Goal: Task Accomplishment & Management: Use online tool/utility

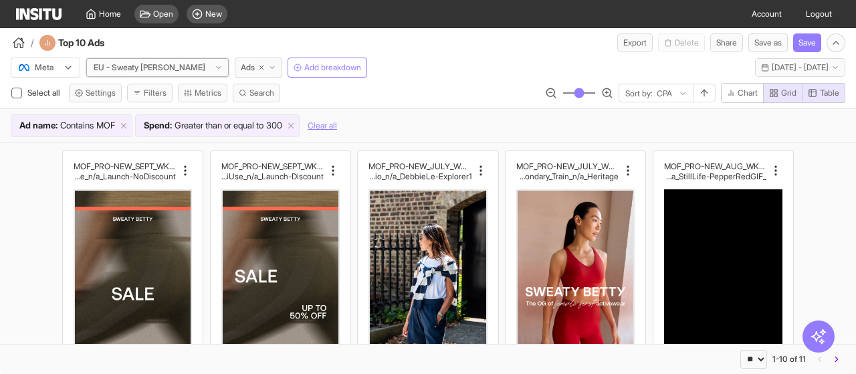
scroll to position [201, 0]
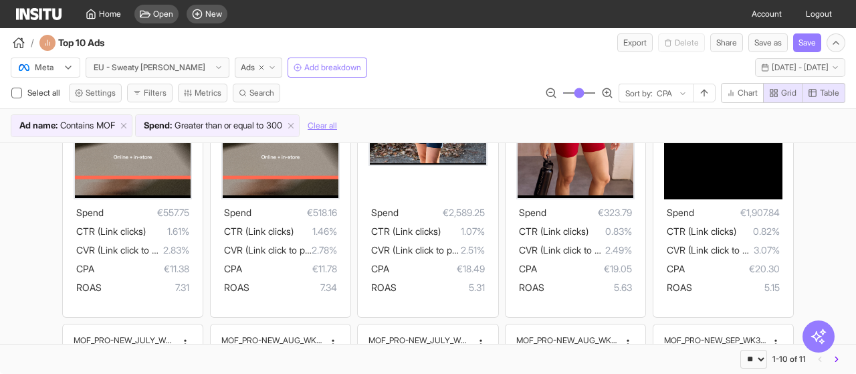
click at [70, 65] on icon at bounding box center [68, 67] width 11 height 11
click at [55, 120] on span "TikTok" at bounding box center [46, 119] width 23 height 12
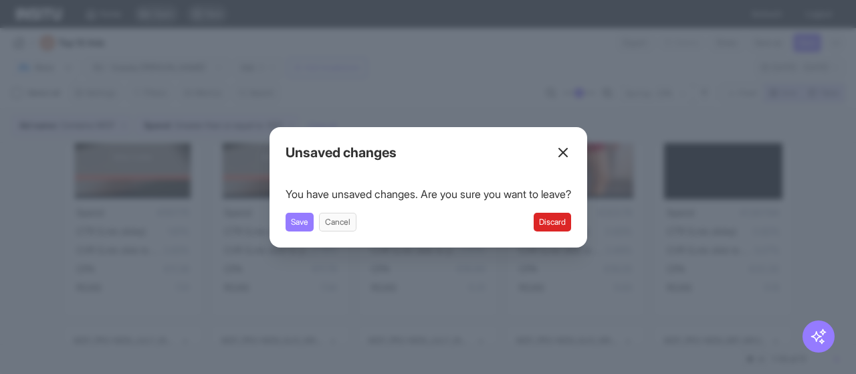
click at [554, 217] on button "Discard" at bounding box center [552, 222] width 37 height 19
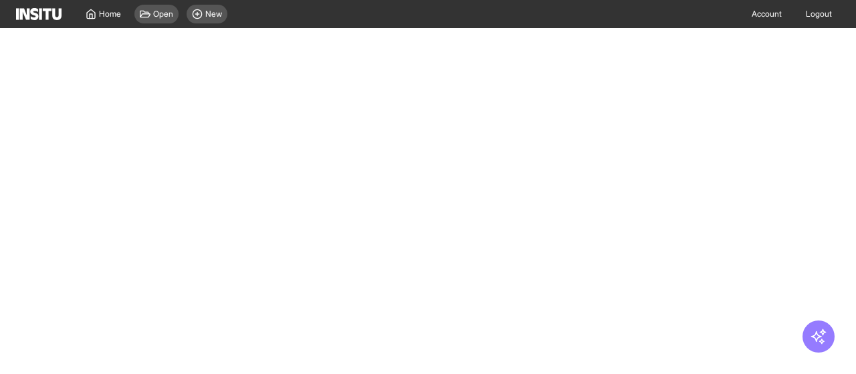
select select "**"
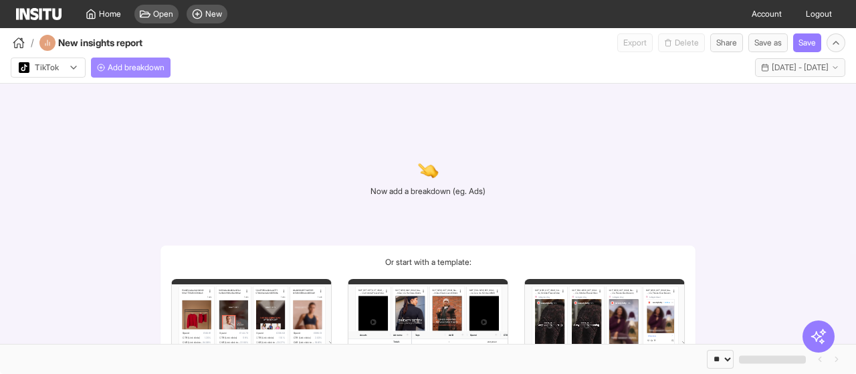
click at [142, 70] on span "Add breakdown" at bounding box center [136, 67] width 57 height 11
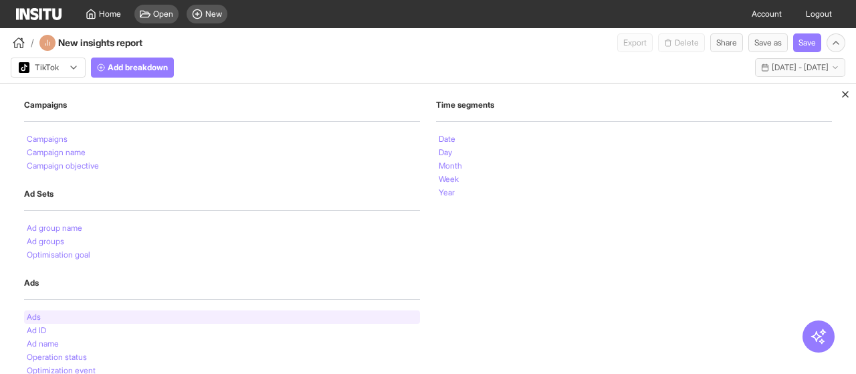
click at [44, 312] on div "Ads" at bounding box center [222, 316] width 396 height 13
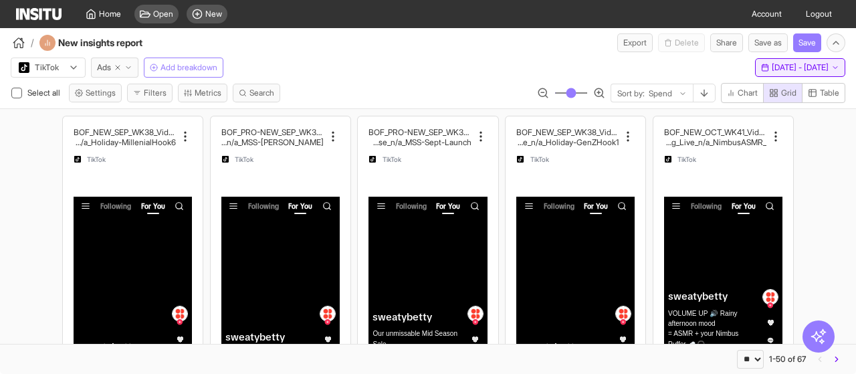
click at [772, 62] on span "[DATE] - [DATE]" at bounding box center [800, 67] width 57 height 11
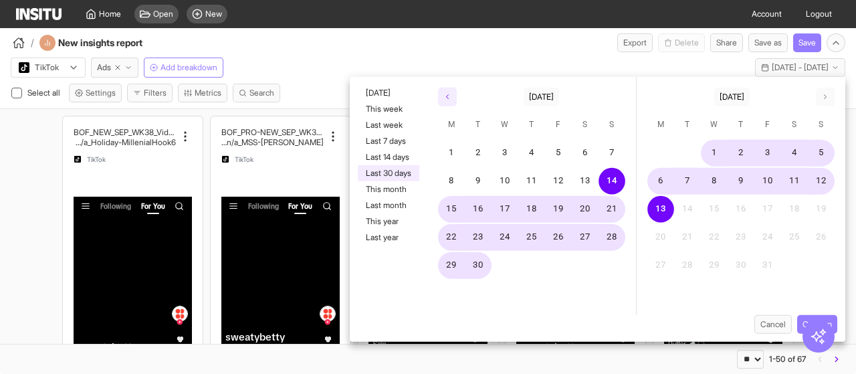
click at [453, 96] on button "button" at bounding box center [447, 97] width 19 height 19
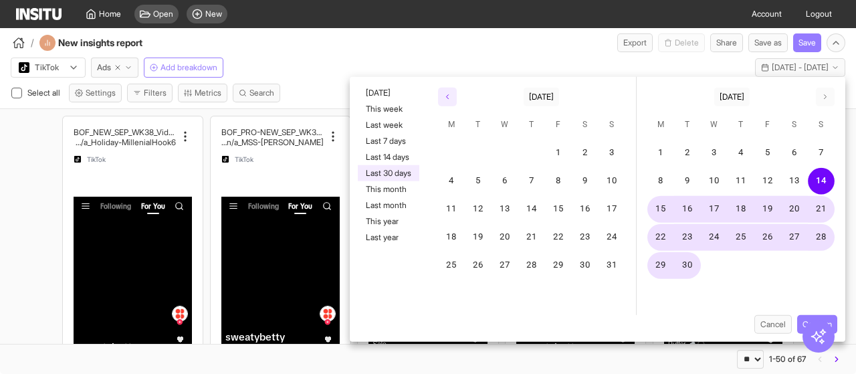
click at [453, 96] on button "button" at bounding box center [447, 97] width 19 height 19
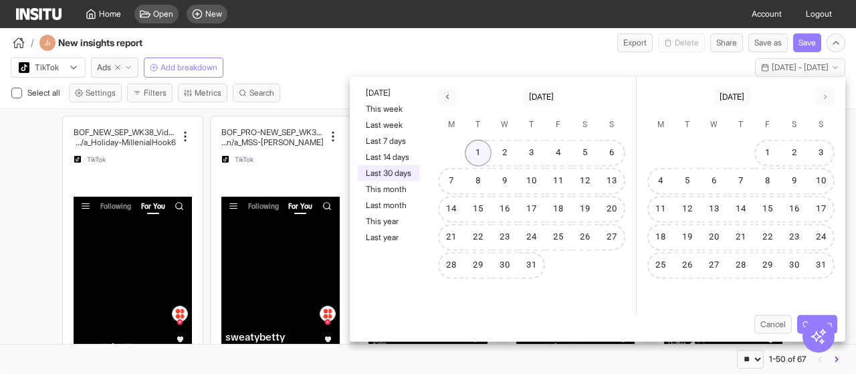
click at [486, 154] on button "1" at bounding box center [478, 153] width 27 height 27
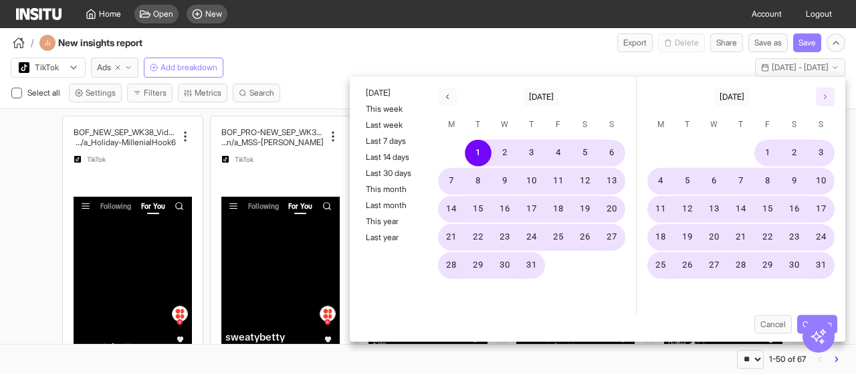
click at [822, 96] on icon "button" at bounding box center [825, 97] width 8 height 8
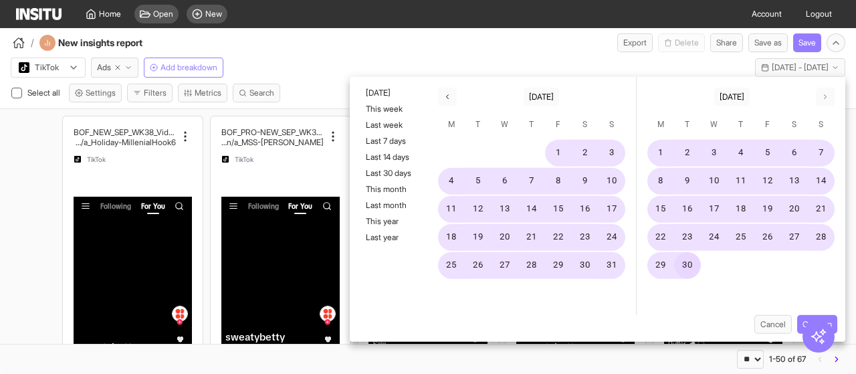
click at [689, 264] on button "30" at bounding box center [687, 265] width 27 height 27
click at [829, 318] on button "Confirm" at bounding box center [817, 324] width 40 height 19
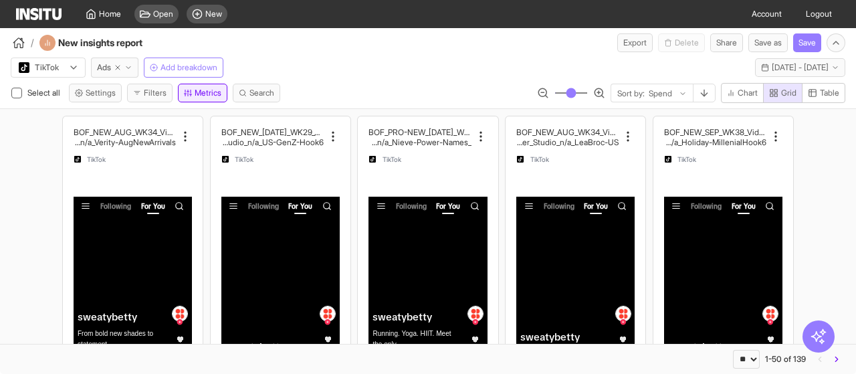
click at [213, 94] on button "Metrics" at bounding box center [202, 93] width 49 height 19
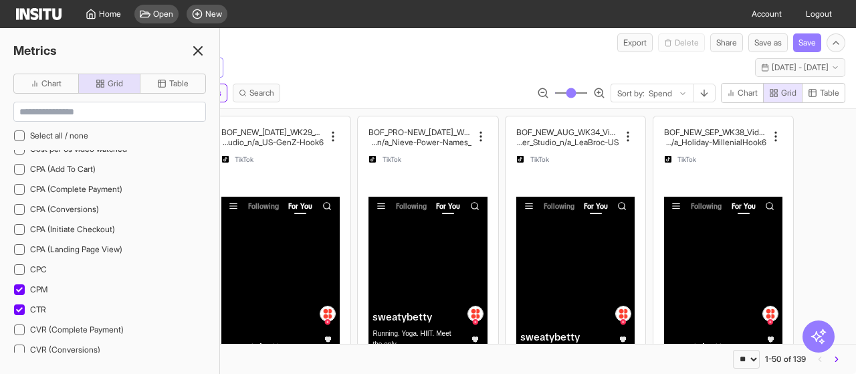
scroll to position [201, 0]
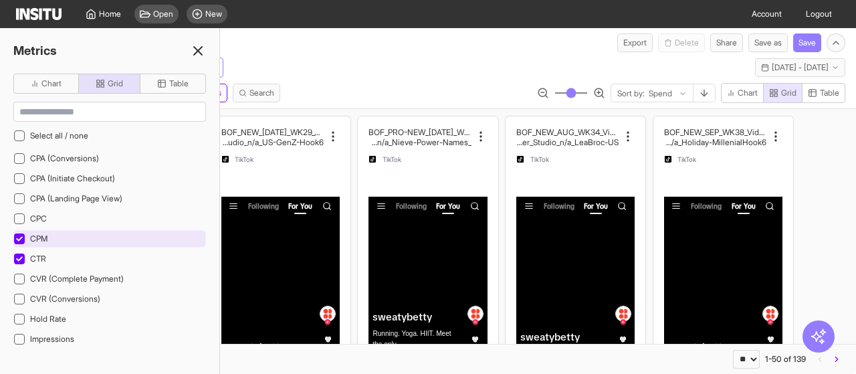
click at [23, 233] on div at bounding box center [19, 238] width 11 height 11
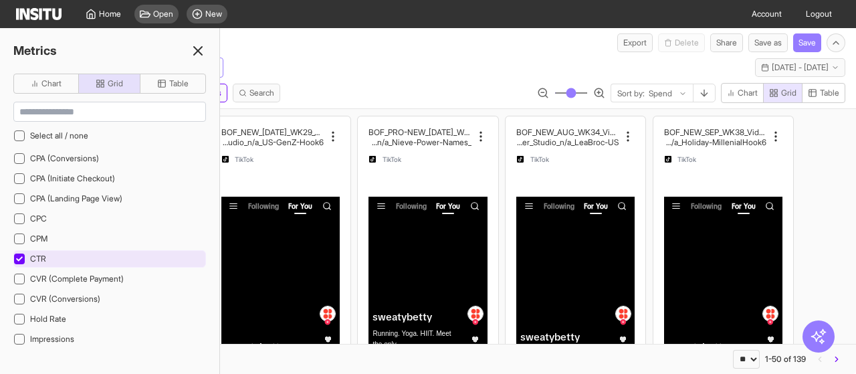
click at [23, 253] on div at bounding box center [19, 258] width 11 height 11
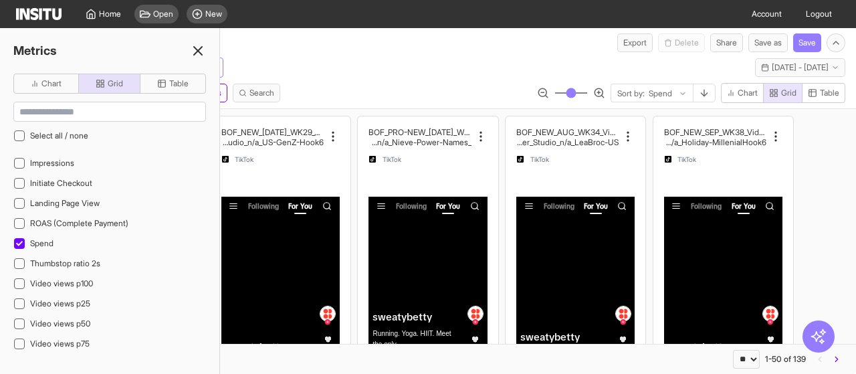
scroll to position [401, 0]
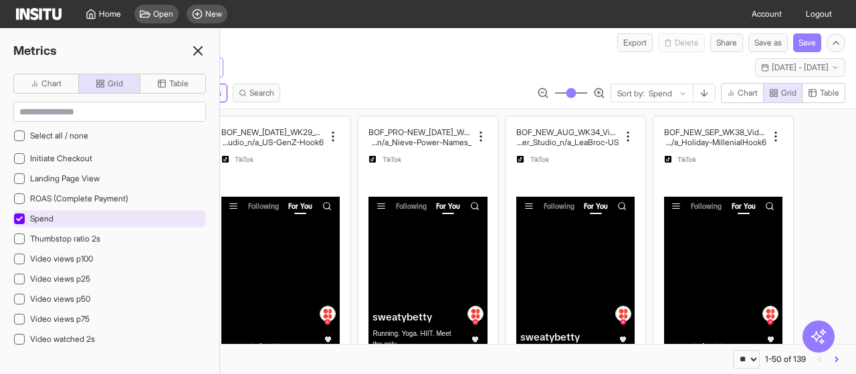
click at [19, 215] on icon at bounding box center [19, 218] width 7 height 7
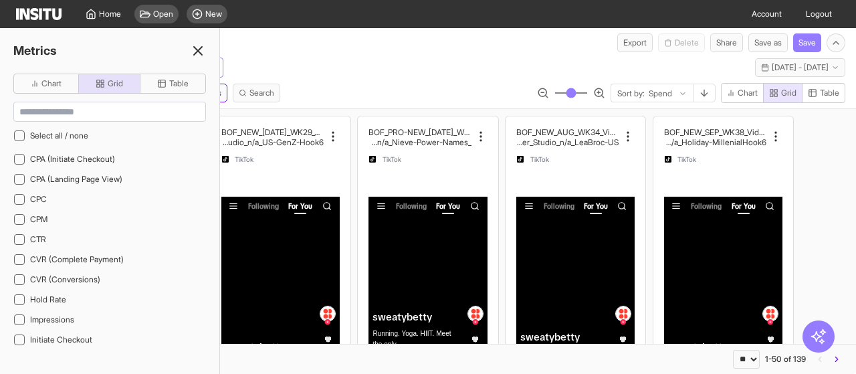
scroll to position [201, 0]
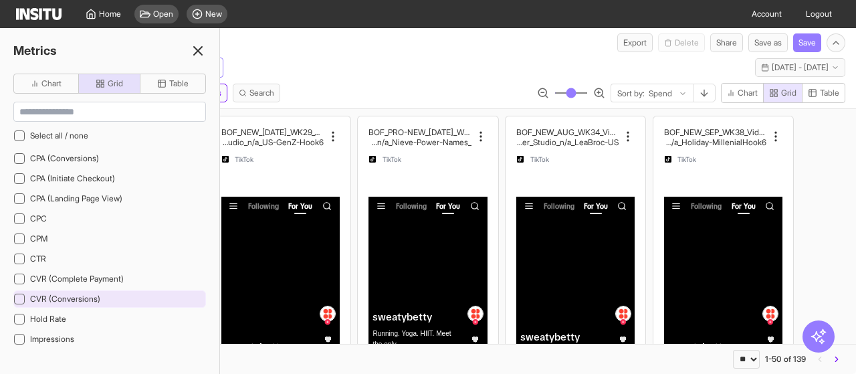
click at [19, 296] on icon at bounding box center [19, 299] width 7 height 7
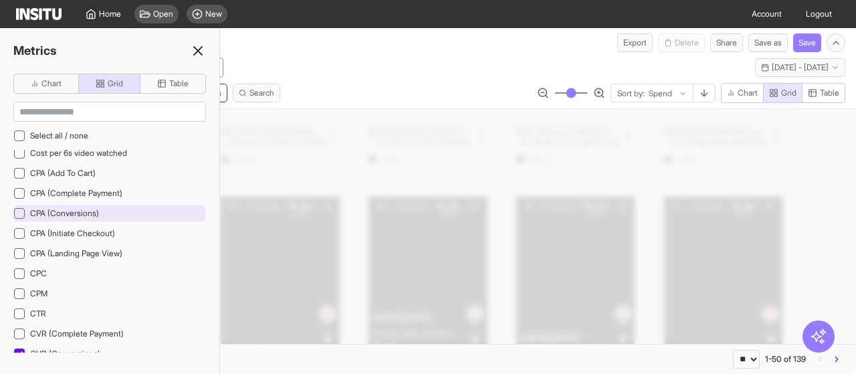
scroll to position [134, 0]
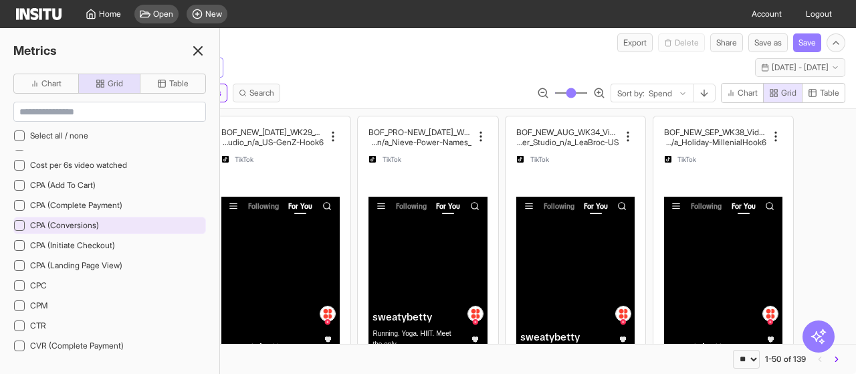
click at [19, 223] on icon at bounding box center [19, 225] width 7 height 5
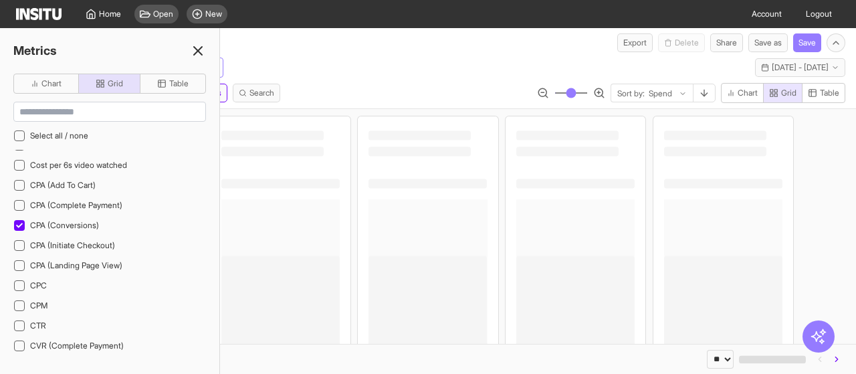
click at [265, 58] on div "TikTok Ads Add breakdown [DATE] - [DATE] [DATE] - [DATE]" at bounding box center [428, 64] width 856 height 25
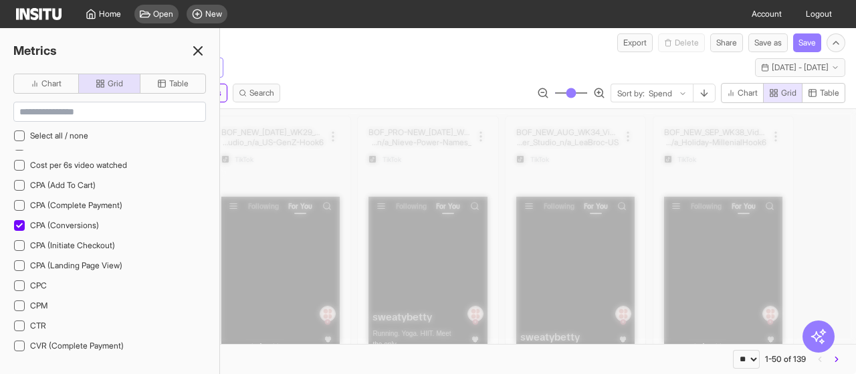
click at [201, 51] on icon at bounding box center [198, 51] width 16 height 16
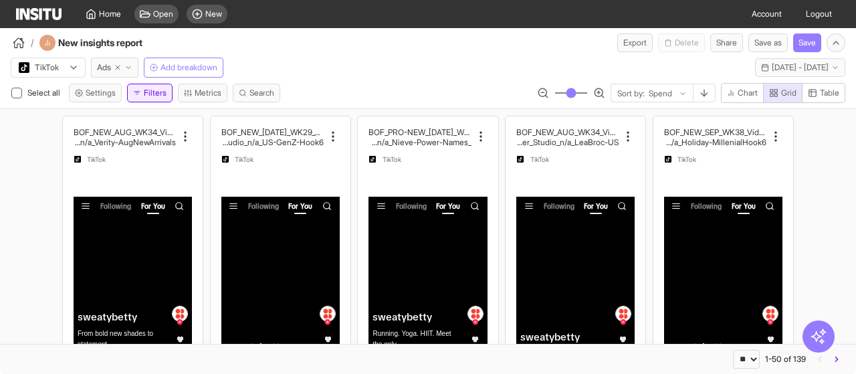
click at [139, 95] on icon "button" at bounding box center [137, 93] width 8 height 8
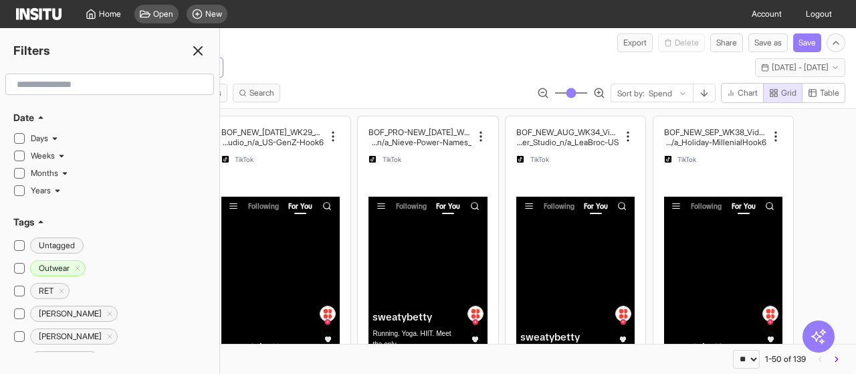
click at [293, 62] on div "TikTok Ads Add breakdown [DATE] - [DATE] [DATE] - [DATE]" at bounding box center [428, 64] width 856 height 25
click at [202, 47] on icon at bounding box center [198, 51] width 16 height 16
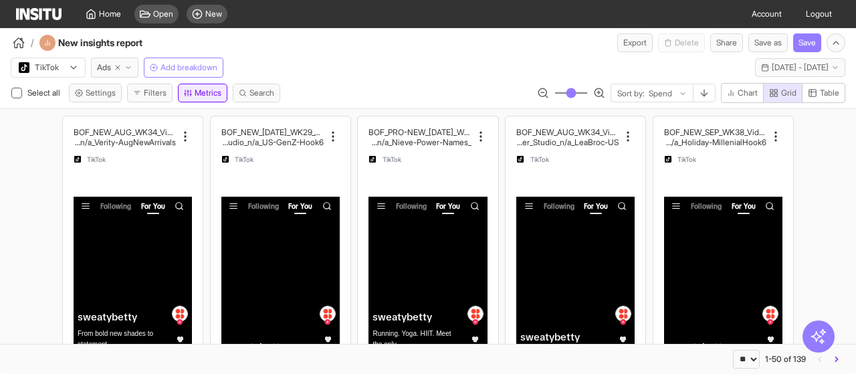
click at [209, 93] on button "Metrics" at bounding box center [202, 93] width 49 height 19
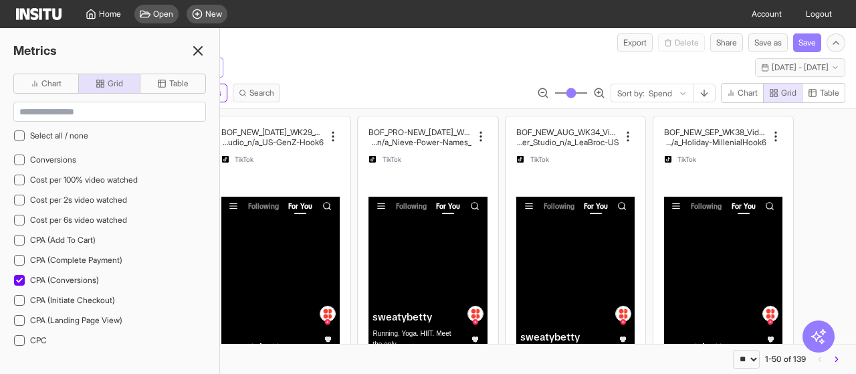
scroll to position [67, 0]
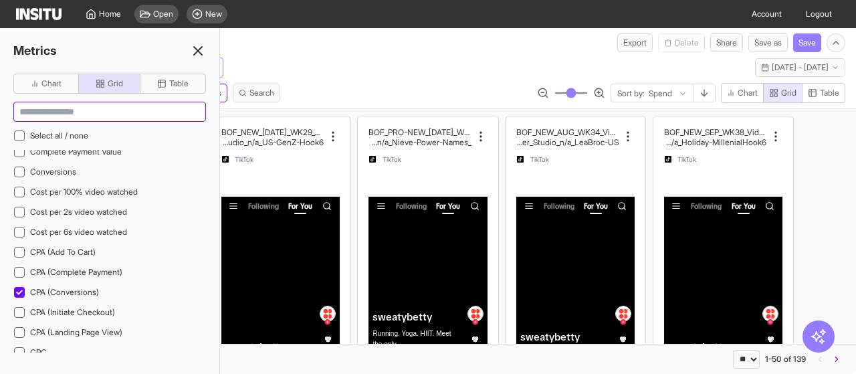
click at [72, 116] on input at bounding box center [109, 111] width 191 height 19
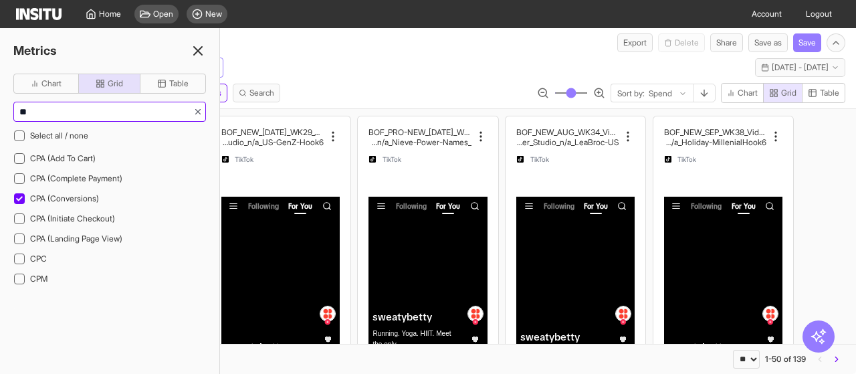
scroll to position [0, 0]
type input "***"
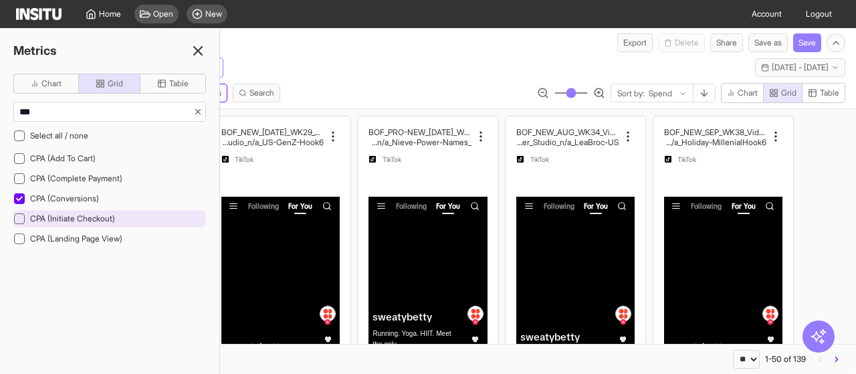
click at [19, 213] on div at bounding box center [19, 218] width 11 height 11
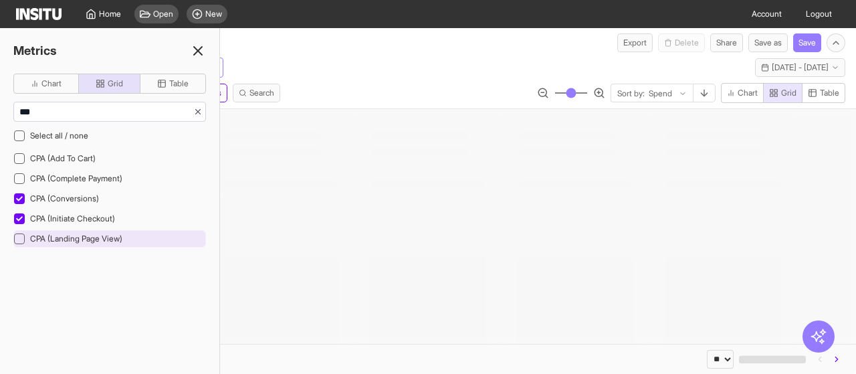
click at [23, 235] on div at bounding box center [19, 238] width 11 height 11
click at [284, 64] on div "TikTok Ads Add breakdown [DATE] - [DATE] [DATE] - [DATE]" at bounding box center [428, 64] width 856 height 25
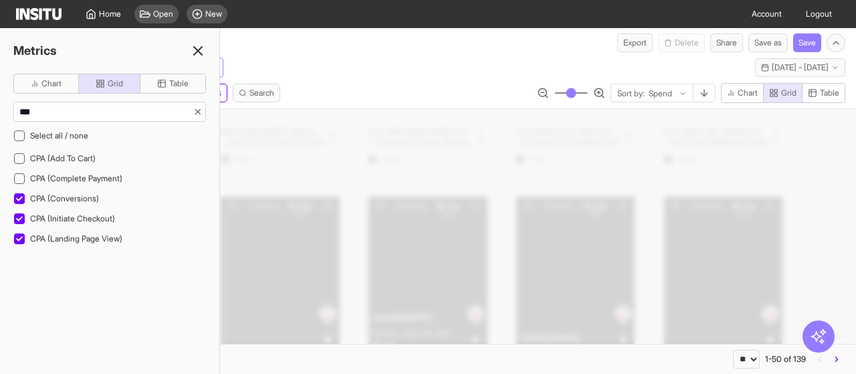
click at [187, 48] on div "Metrics" at bounding box center [109, 50] width 219 height 19
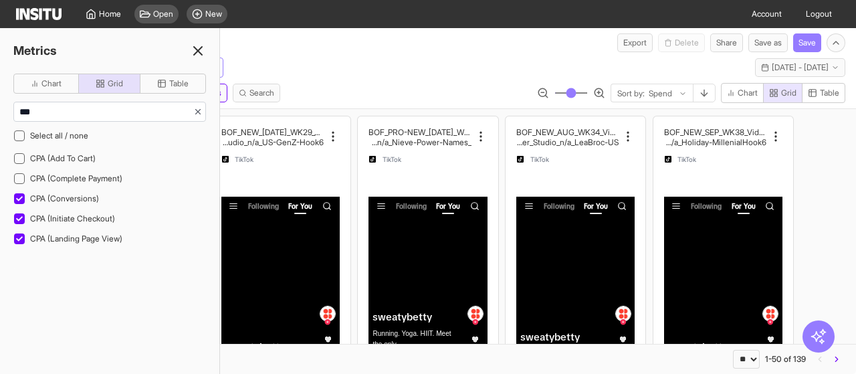
click at [199, 47] on icon at bounding box center [198, 51] width 16 height 16
